Goal: Task Accomplishment & Management: Complete application form

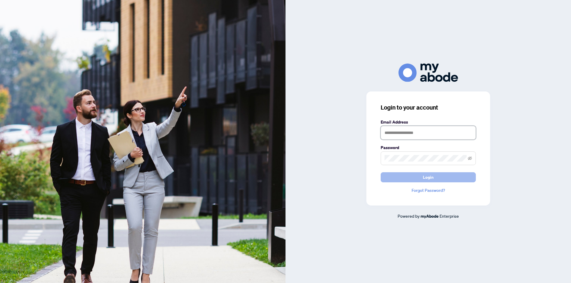
type input "**********"
click at [439, 177] on button "Login" at bounding box center [427, 177] width 95 height 10
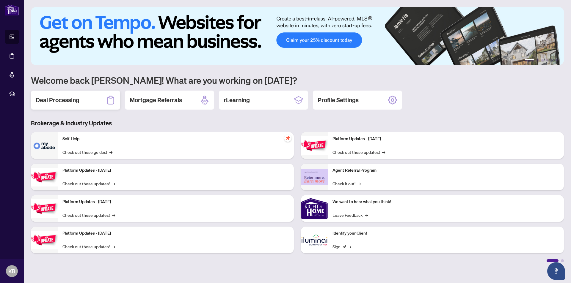
click at [62, 99] on h2 "Deal Processing" at bounding box center [58, 100] width 44 height 8
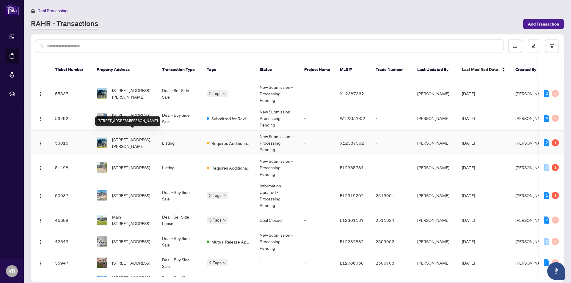
click at [132, 137] on span "[STREET_ADDRESS][PERSON_NAME]" at bounding box center [132, 142] width 40 height 13
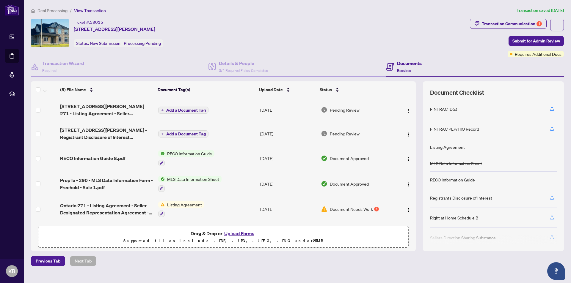
click at [335, 134] on span "Pending Review" at bounding box center [345, 133] width 30 height 7
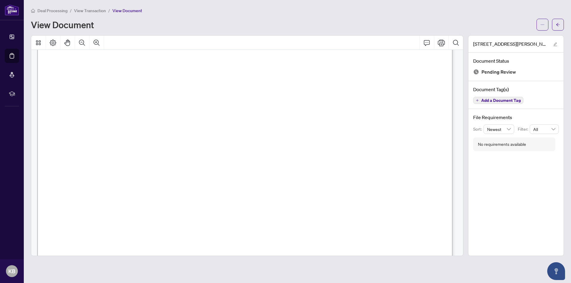
scroll to position [119, 0]
click at [265, 122] on span "I am one of the owner of this property as seller" at bounding box center [177, 122] width 175 height 7
click at [265, 121] on span "I am one of the owner of this property as seller" at bounding box center [177, 122] width 175 height 7
click at [265, 192] on span "I am one of the owner of this property as seller" at bounding box center [177, 195] width 175 height 7
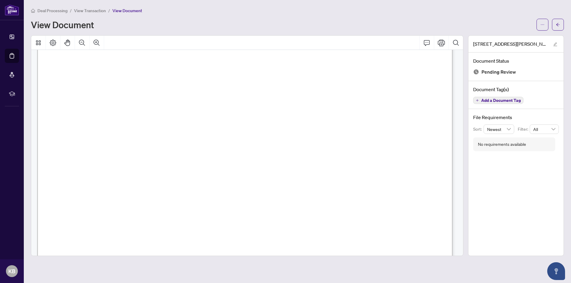
click at [265, 196] on span "I am one of the owner of this property as seller" at bounding box center [177, 195] width 175 height 7
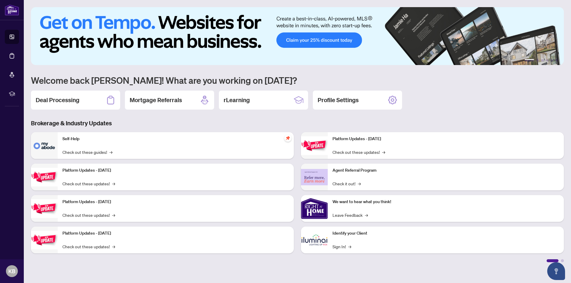
click at [53, 98] on h2 "Deal Processing" at bounding box center [58, 100] width 44 height 8
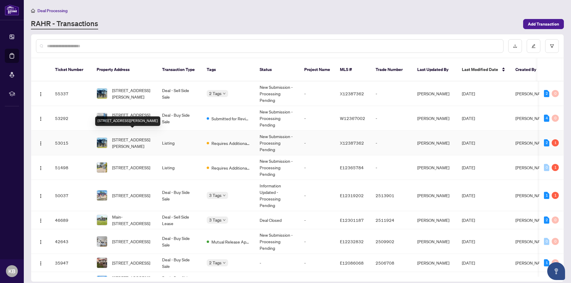
click at [128, 137] on span "[STREET_ADDRESS][PERSON_NAME]" at bounding box center [132, 142] width 40 height 13
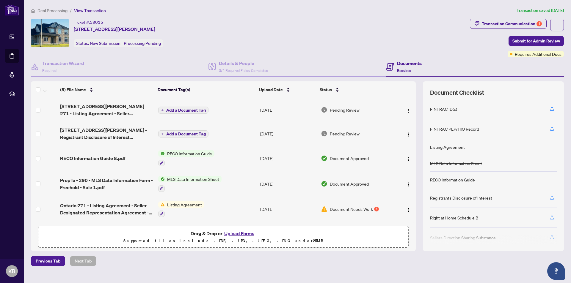
click at [189, 132] on span "Add a Document Tag" at bounding box center [186, 134] width 40 height 4
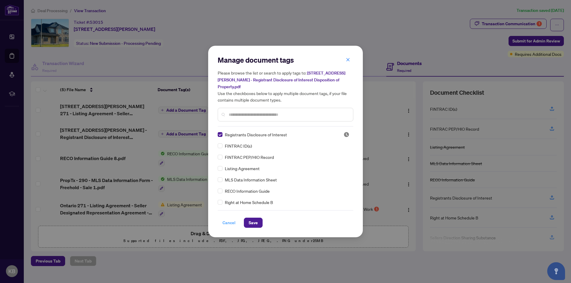
click at [229, 218] on span "Cancel" at bounding box center [228, 223] width 13 height 10
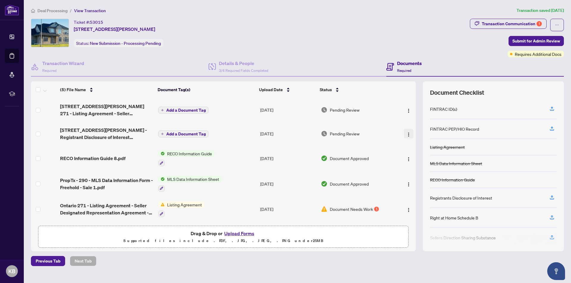
click at [406, 133] on img "button" at bounding box center [408, 134] width 5 height 5
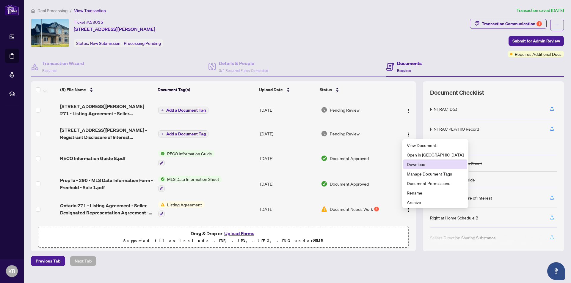
click at [416, 165] on span "Download" at bounding box center [435, 164] width 57 height 7
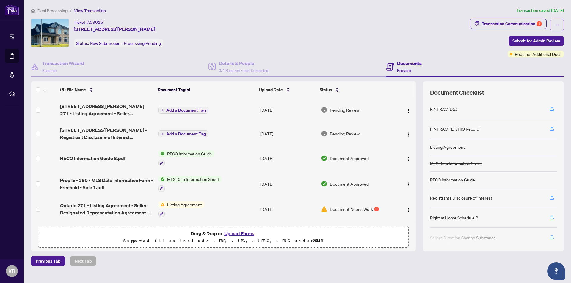
click at [237, 233] on button "Upload Forms" at bounding box center [239, 234] width 34 height 8
click at [552, 196] on icon "button" at bounding box center [551, 197] width 5 height 5
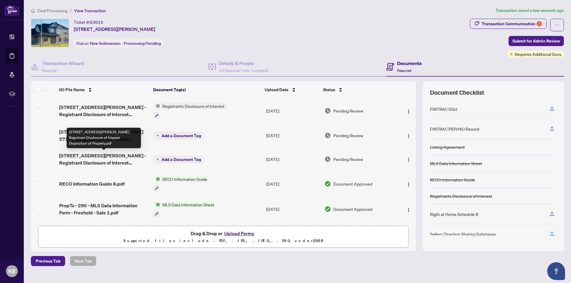
click at [108, 155] on span "[STREET_ADDRESS][PERSON_NAME] - Registrant Disclosure of Interest Disposition o…" at bounding box center [103, 159] width 89 height 14
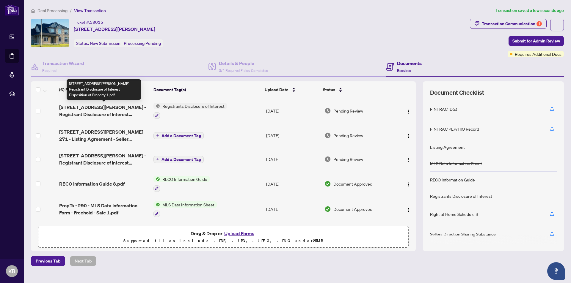
click at [99, 107] on span "7713 Clendenning St - Ontario 161 - Registrant Disclosure of Interest Dispositi…" at bounding box center [103, 111] width 89 height 14
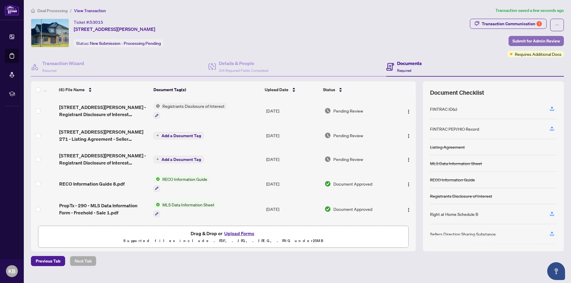
click at [534, 40] on span "Submit for Admin Review" at bounding box center [536, 41] width 48 height 10
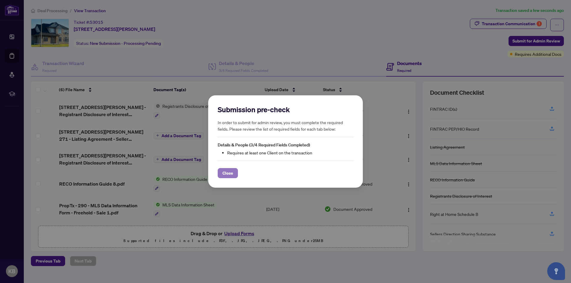
click at [228, 169] on span "Close" at bounding box center [227, 173] width 11 height 10
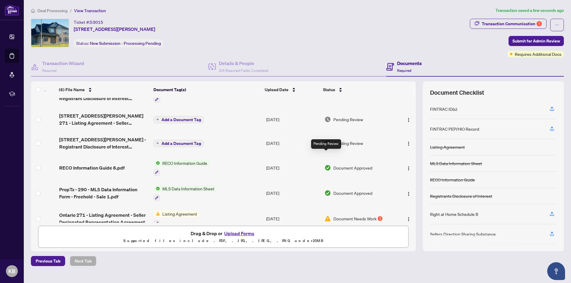
scroll to position [26, 0]
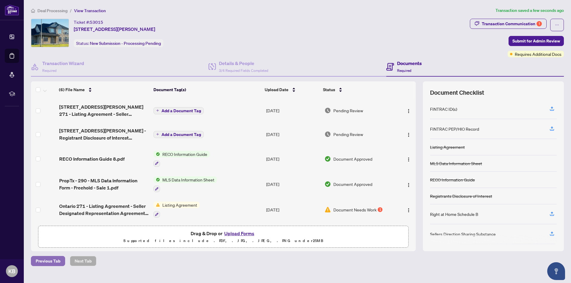
click at [41, 259] on span "Previous Tab" at bounding box center [48, 261] width 25 height 10
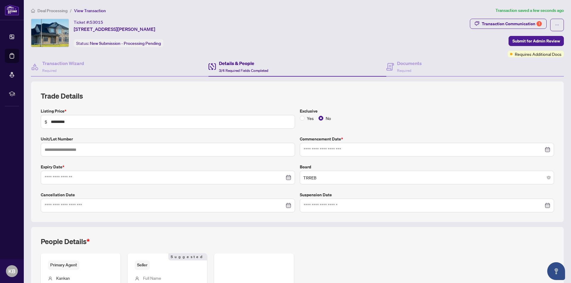
type input "**********"
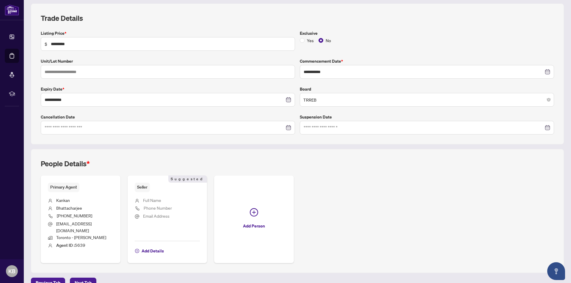
scroll to position [84, 0]
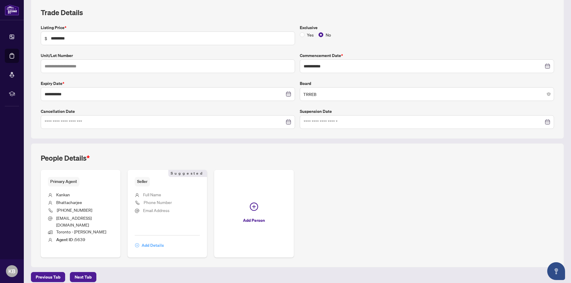
click at [145, 241] on span "Add Details" at bounding box center [152, 246] width 22 height 10
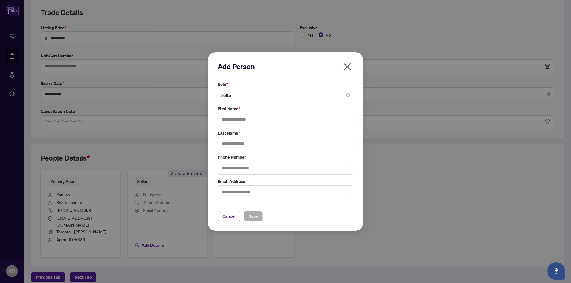
click at [227, 94] on span "Seller" at bounding box center [285, 94] width 128 height 11
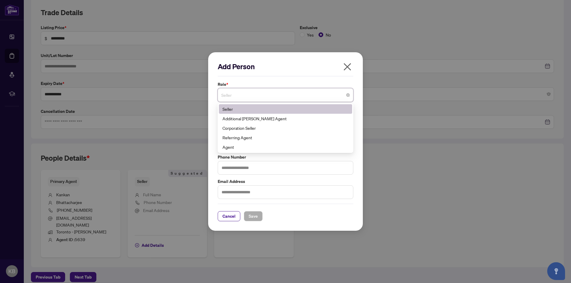
click at [188, 52] on div "Add Person Role * Seller 1 10 Seller Additional RAHR Agent Corporation Seller R…" at bounding box center [285, 141] width 571 height 283
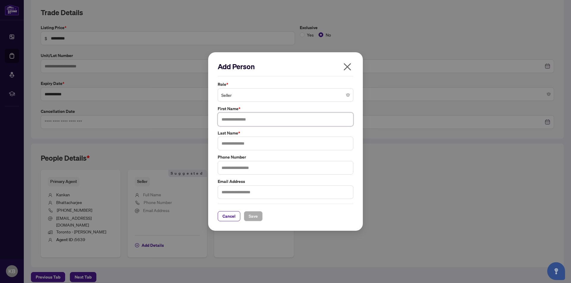
click at [227, 120] on input "text" at bounding box center [286, 120] width 136 height 14
type input "**********"
click at [224, 143] on input "text" at bounding box center [286, 144] width 136 height 14
type input "**********"
click at [226, 165] on input "text" at bounding box center [286, 168] width 136 height 14
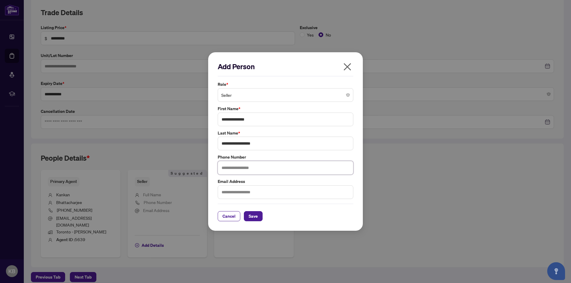
type input "**********"
click at [238, 193] on input "text" at bounding box center [286, 192] width 136 height 14
type input "**********"
click at [254, 216] on span "Save" at bounding box center [252, 217] width 9 height 10
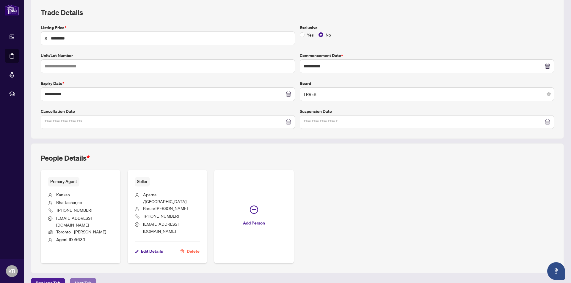
click at [84, 278] on span "Next Tab" at bounding box center [83, 283] width 17 height 10
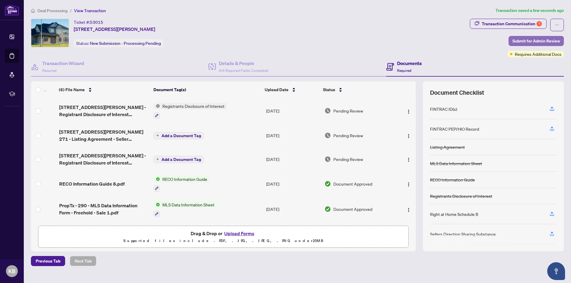
click at [538, 41] on span "Submit for Admin Review" at bounding box center [536, 41] width 48 height 10
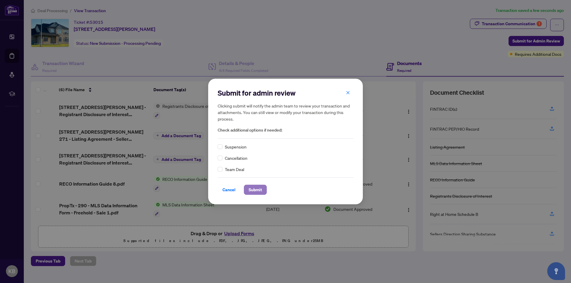
click at [258, 188] on span "Submit" at bounding box center [254, 190] width 13 height 10
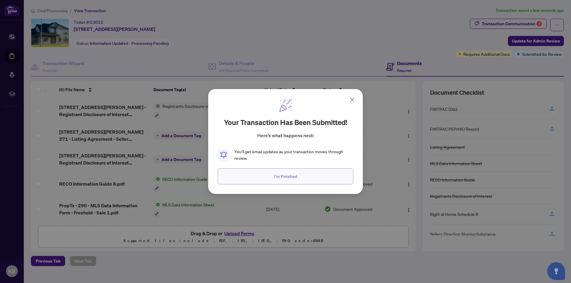
click at [301, 179] on button "I'm Finished" at bounding box center [286, 176] width 136 height 16
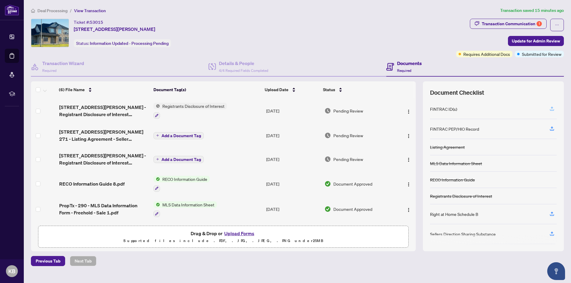
click at [551, 108] on icon "button" at bounding box center [551, 108] width 5 height 5
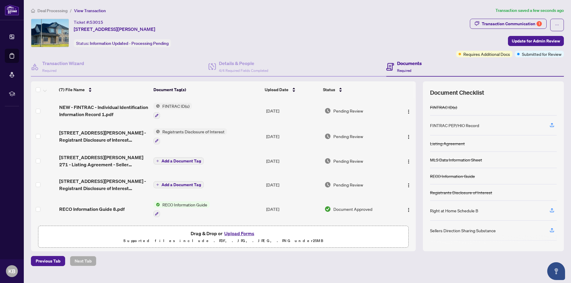
click at [236, 234] on button "Upload Forms" at bounding box center [239, 234] width 34 height 8
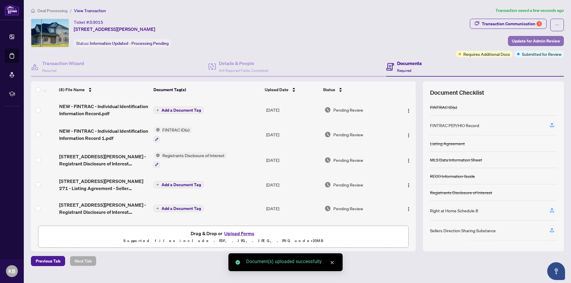
click at [526, 39] on span "Update for Admin Review" at bounding box center [535, 41] width 48 height 10
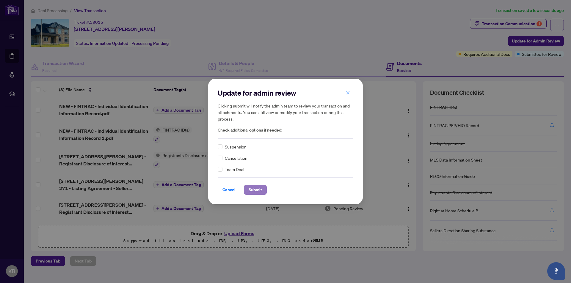
click at [256, 189] on span "Submit" at bounding box center [254, 190] width 13 height 10
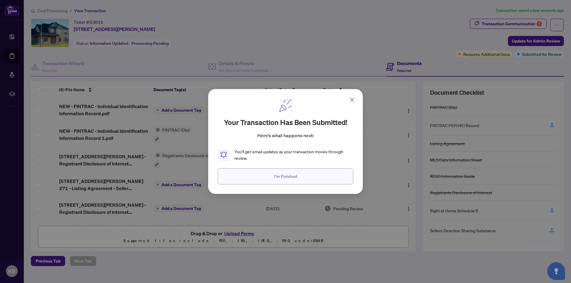
click at [293, 176] on span "I'm Finished" at bounding box center [285, 177] width 23 height 10
